Goal: Task Accomplishment & Management: Manage account settings

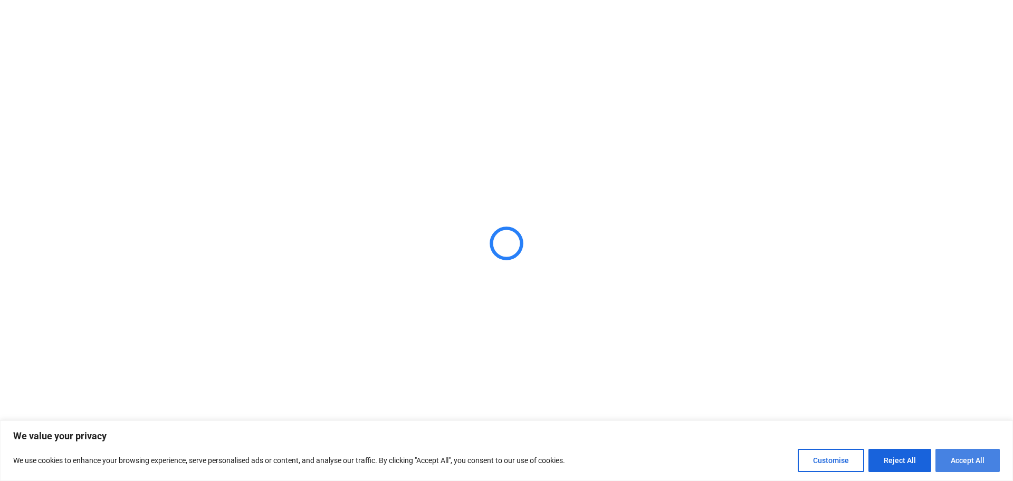
click at [982, 466] on button "Accept All" at bounding box center [968, 460] width 64 height 23
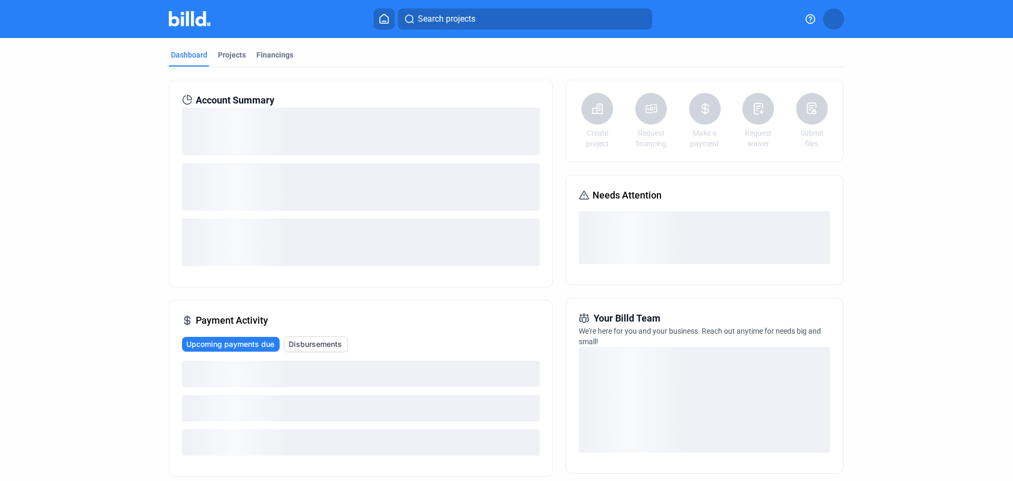
checkbox input "true"
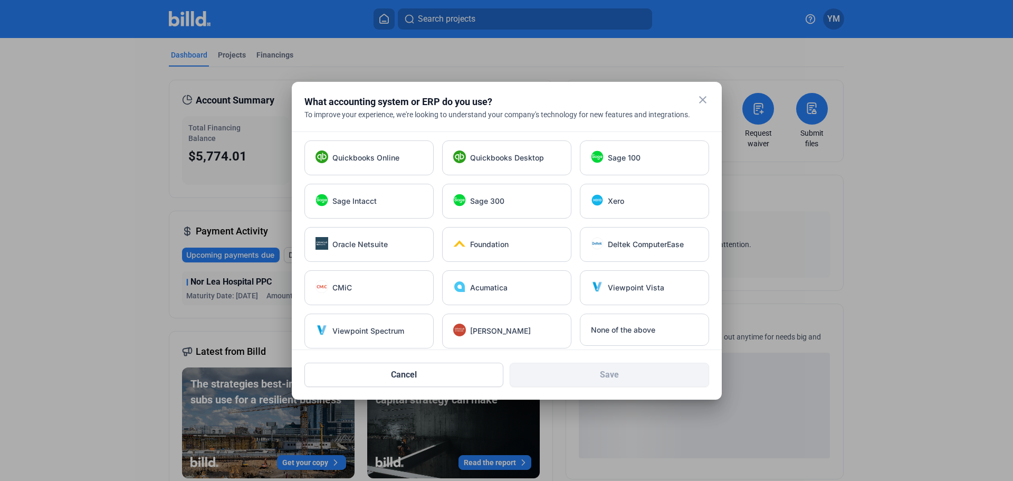
click at [705, 100] on mat-icon "close" at bounding box center [703, 99] width 13 height 13
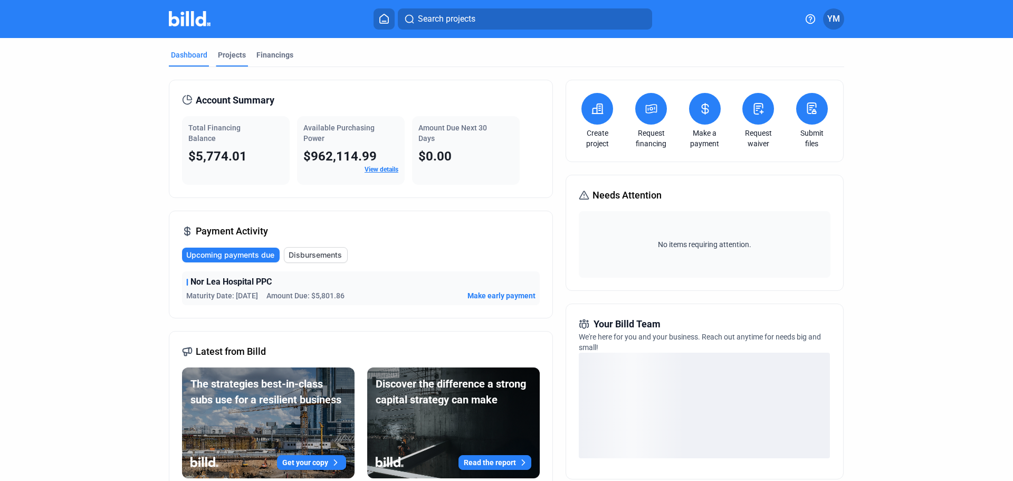
click at [236, 63] on div "Projects" at bounding box center [232, 58] width 32 height 17
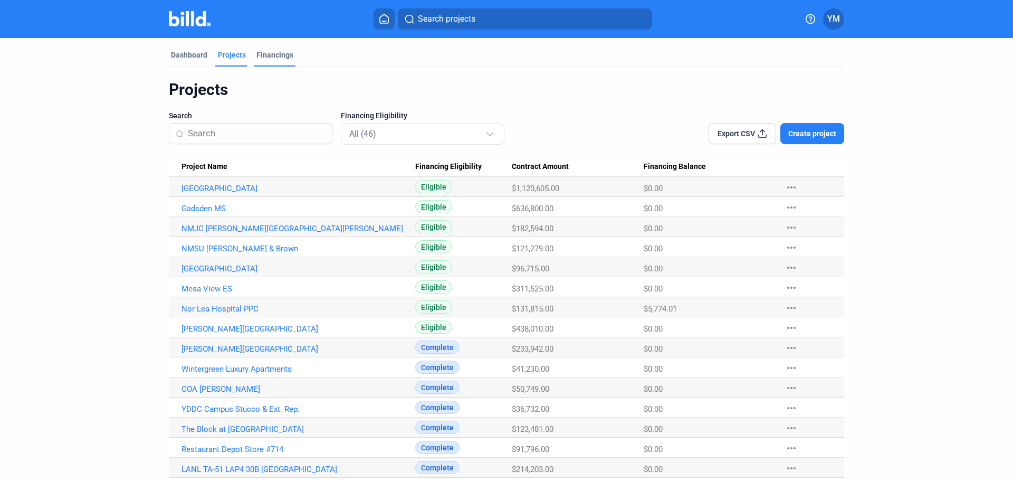
click at [256, 58] on div "Financings" at bounding box center [274, 55] width 37 height 11
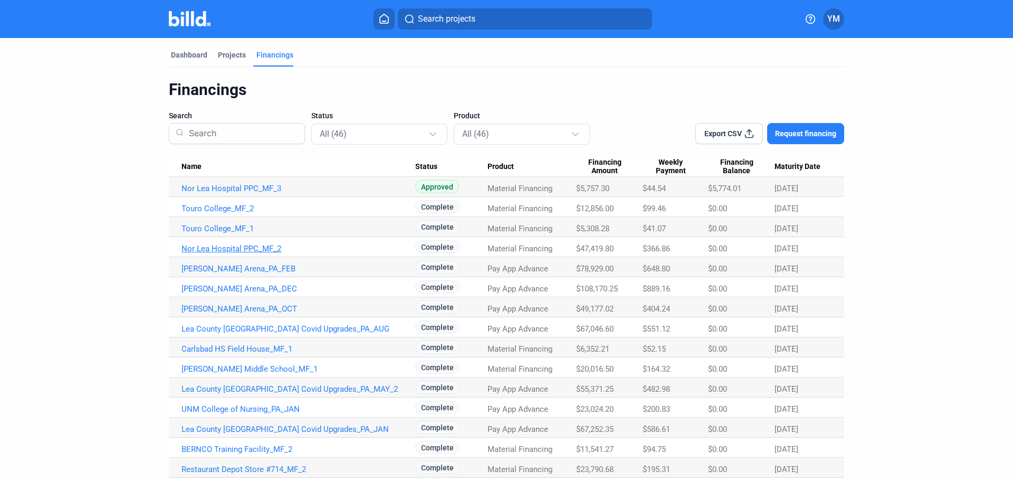
click at [217, 248] on link "Nor Lea Hospital PPC_MF_2" at bounding box center [299, 248] width 234 height 9
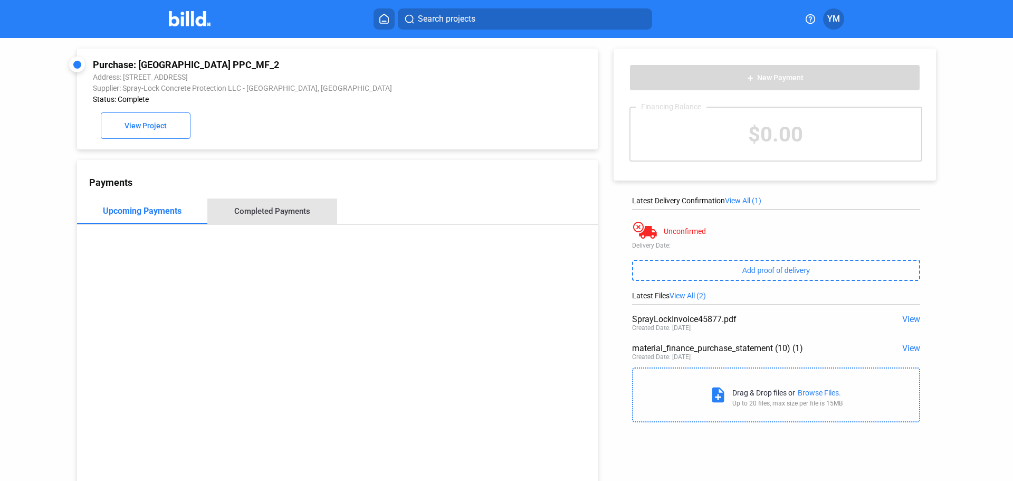
click at [287, 220] on div "Completed Payments" at bounding box center [272, 210] width 130 height 25
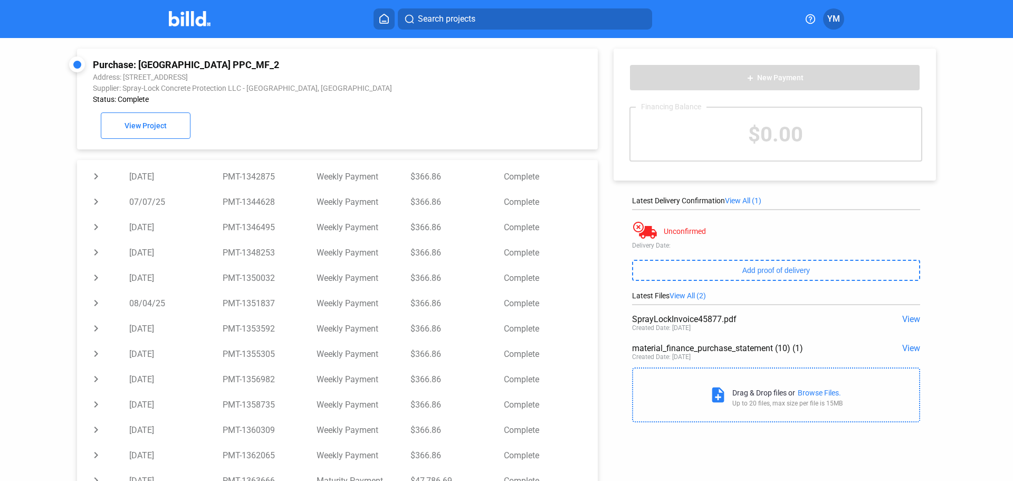
click at [834, 24] on span "YM" at bounding box center [834, 19] width 13 height 13
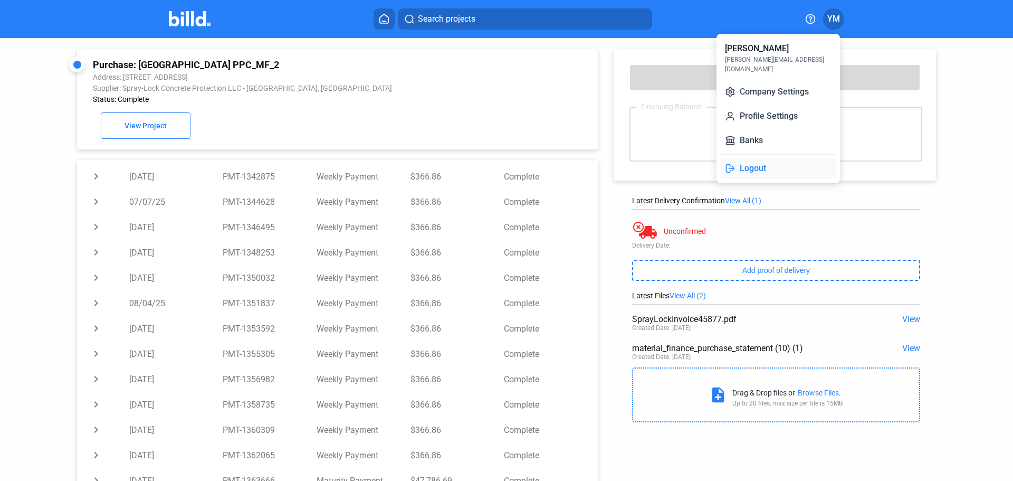
click at [764, 161] on button "Logout" at bounding box center [778, 168] width 115 height 21
